Goal: Navigation & Orientation: Find specific page/section

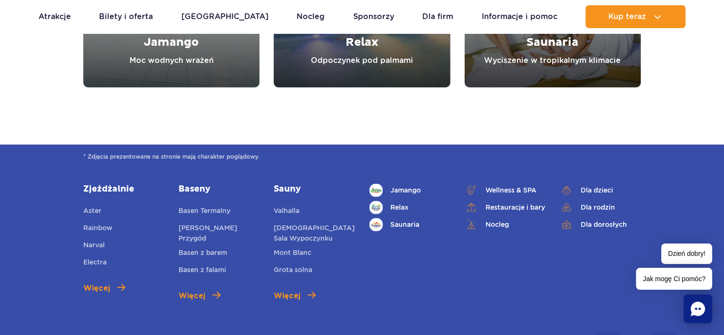
scroll to position [1237, 0]
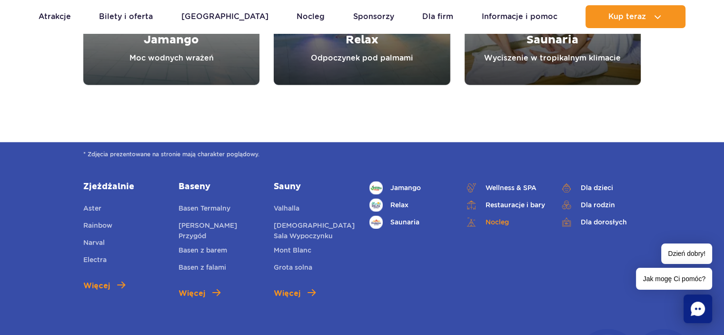
click at [491, 221] on link "Nocleg" at bounding box center [505, 221] width 81 height 13
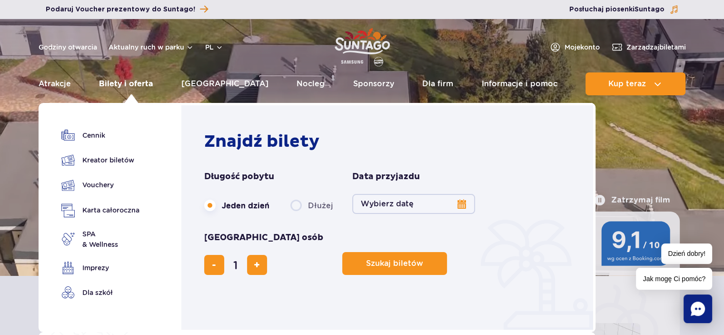
click at [144, 81] on link "Bilety i oferta" at bounding box center [126, 83] width 54 height 23
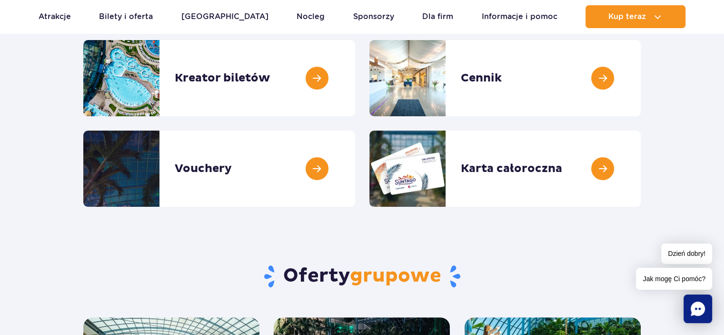
scroll to position [143, 0]
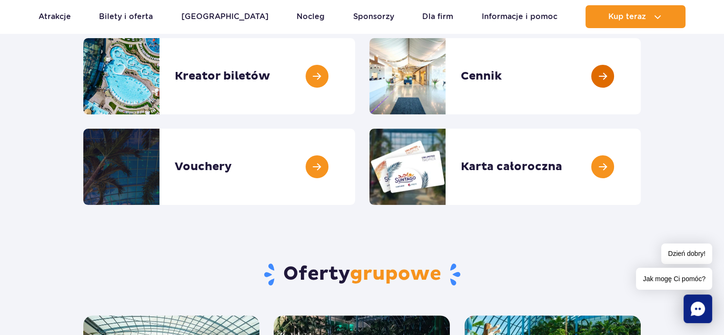
click at [641, 73] on link at bounding box center [641, 76] width 0 height 76
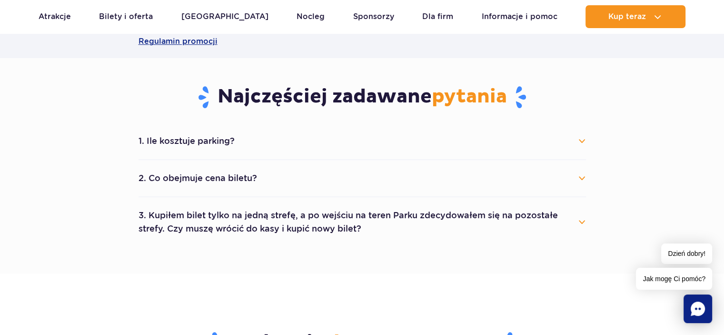
scroll to position [476, 0]
